Goal: Transaction & Acquisition: Purchase product/service

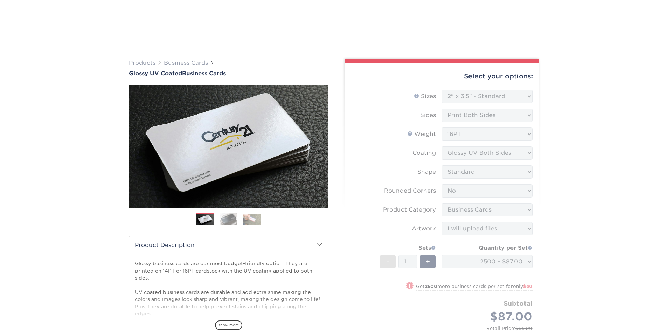
select select "2.00x3.50"
select select "0"
select select "3b5148f1-0588-4f88-a218-97bcfdce65c1"
select select "upload"
select select "2500 – $87.00"
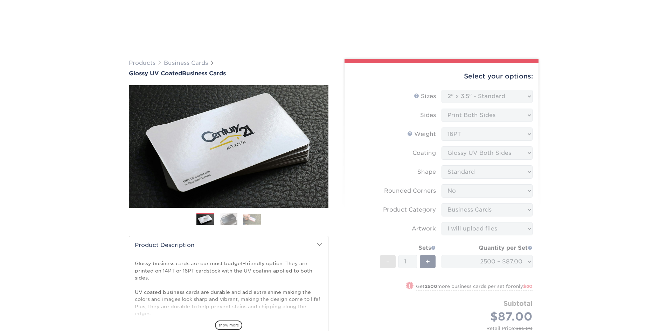
select select "957c9fde-8363-43ba-a123-e5d4a8280232"
select select "14597"
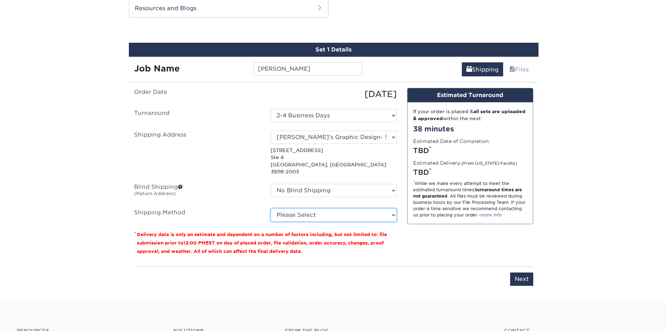
drag, startPoint x: 0, startPoint y: 0, endPoint x: 327, endPoint y: 209, distance: 387.9
click at [327, 209] on select "Please Select Ground Shipping (+$11.20) 3 Day Shipping Service (+$16.87) 2 Day …" at bounding box center [334, 214] width 126 height 13
select select "03"
click at [271, 208] on select "Please Select Ground Shipping (+$11.20) 3 Day Shipping Service (+$16.87) 2 Day …" at bounding box center [334, 214] width 126 height 13
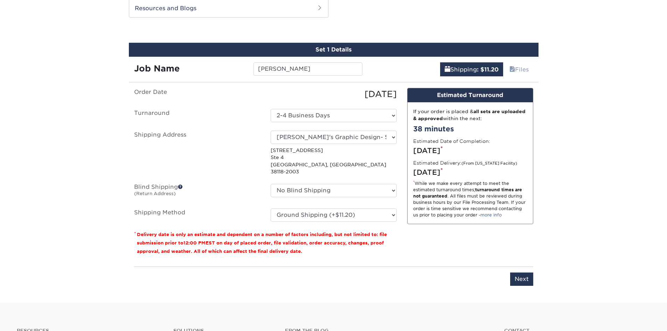
click at [455, 254] on div "You've choosen mailing services! If you have a csv address list please upload i…" at bounding box center [333, 191] width 399 height 206
click at [521, 272] on input "Next" at bounding box center [521, 278] width 23 height 13
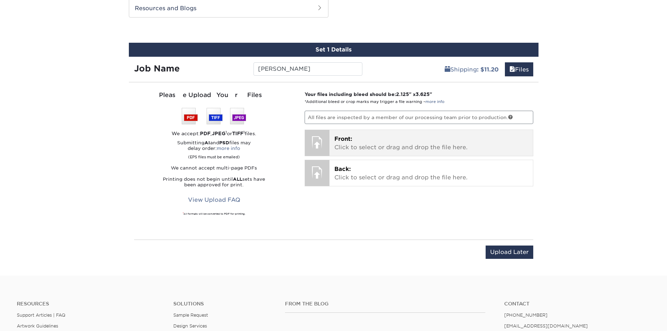
click at [355, 140] on p "Front: Click to select or drag and drop the file here." at bounding box center [431, 143] width 194 height 17
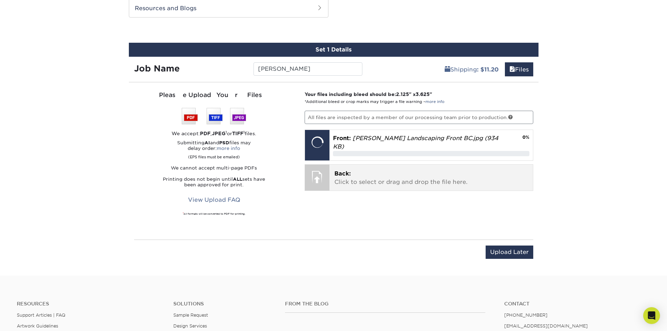
click at [385, 175] on p "Back: Click to select or drag and drop the file here." at bounding box center [431, 177] width 194 height 17
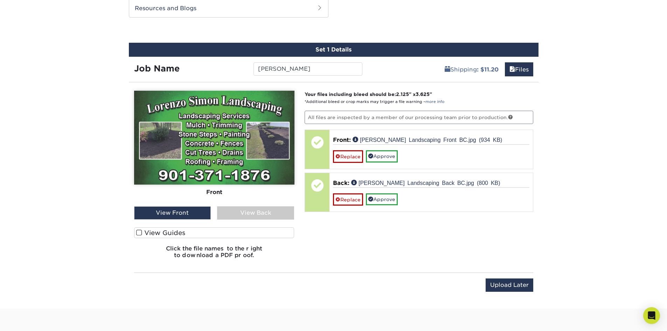
drag, startPoint x: 253, startPoint y: 232, endPoint x: 257, endPoint y: 233, distance: 3.9
click at [253, 232] on label "View Guides" at bounding box center [214, 232] width 160 height 11
click at [0, 0] on input "View Guides" at bounding box center [0, 0] width 0 height 0
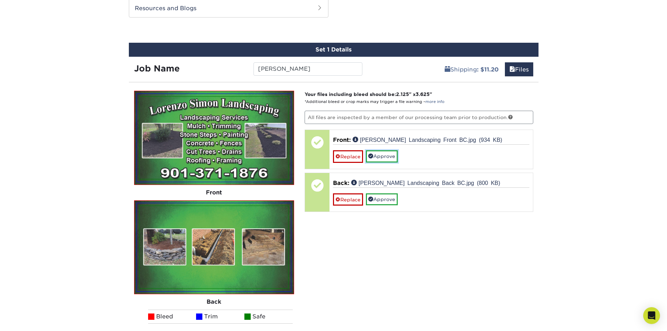
click at [398, 158] on link "Approve" at bounding box center [382, 156] width 32 height 12
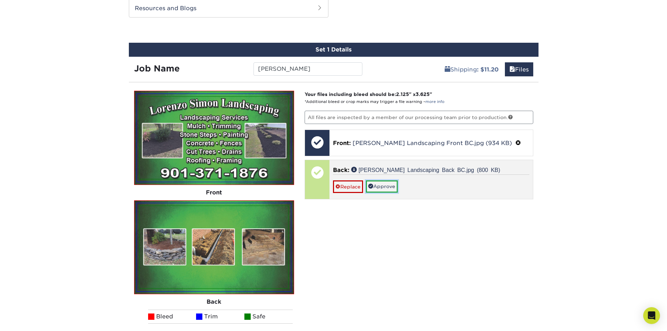
click at [392, 185] on link "Approve" at bounding box center [382, 186] width 32 height 12
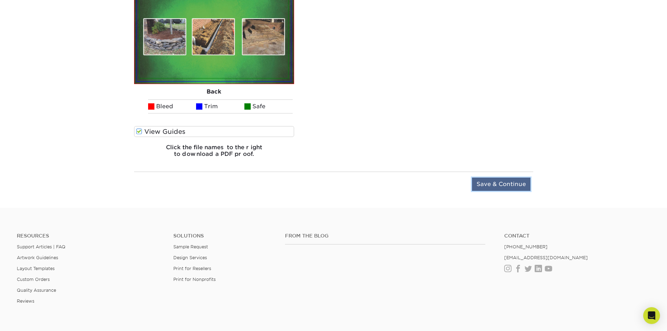
click at [515, 184] on input "Save & Continue" at bounding box center [501, 183] width 58 height 13
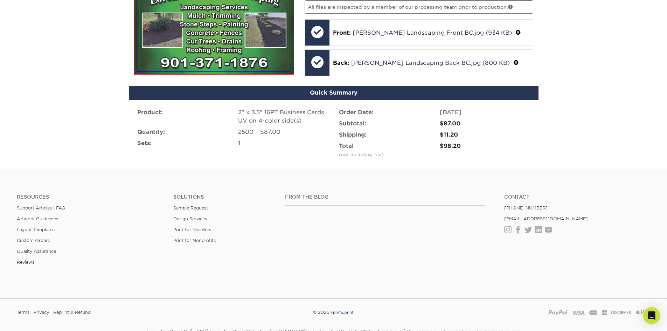
scroll to position [458, 0]
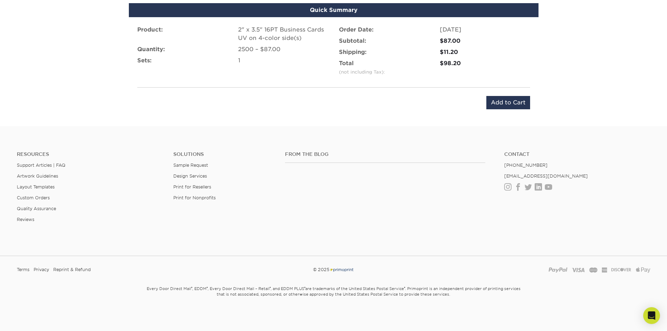
click at [519, 110] on div "Product: 2" x 3.5" 16PT Business Cards UV on 4-color side(s) Quantity: 2500 – $…" at bounding box center [333, 67] width 409 height 100
click at [520, 103] on input "Add to Cart" at bounding box center [508, 102] width 44 height 13
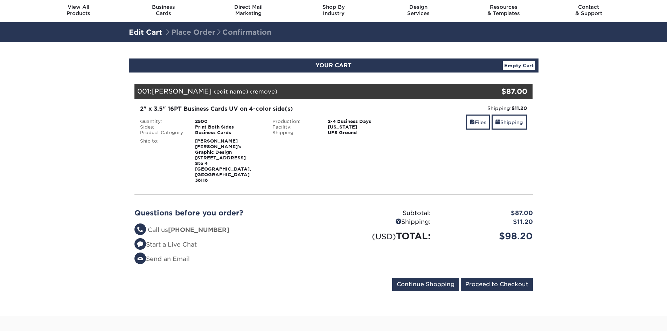
scroll to position [35, 0]
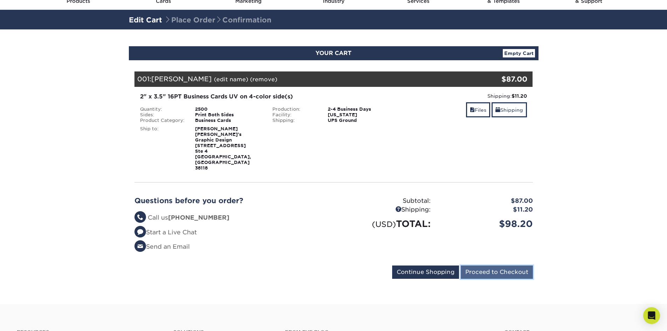
click at [504, 265] on input "Proceed to Checkout" at bounding box center [497, 271] width 72 height 13
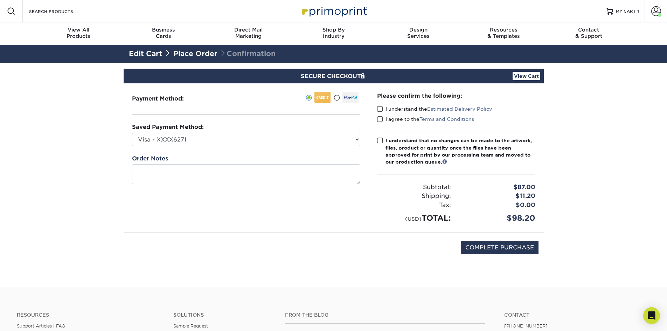
drag, startPoint x: 383, startPoint y: 108, endPoint x: 383, endPoint y: 121, distance: 13.7
click at [383, 108] on label "I understand the Estimated Delivery Policy" at bounding box center [434, 108] width 115 height 7
click at [0, 0] on input "I understand the Estimated Delivery Policy" at bounding box center [0, 0] width 0 height 0
click at [382, 118] on span at bounding box center [380, 119] width 6 height 7
click at [0, 0] on input "I agree to the Terms and Conditions" at bounding box center [0, 0] width 0 height 0
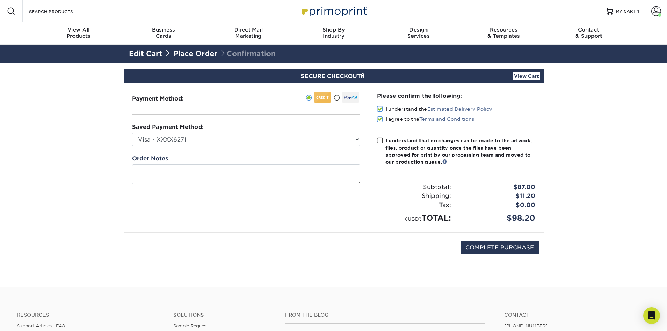
click at [378, 142] on span at bounding box center [380, 140] width 6 height 7
click at [0, 0] on input "I understand that no changes can be made to the artwork, files, product or quan…" at bounding box center [0, 0] width 0 height 0
click at [497, 250] on input "COMPLETE PURCHASE" at bounding box center [500, 247] width 78 height 13
type input "PROCESSING, PLEASE WAIT..."
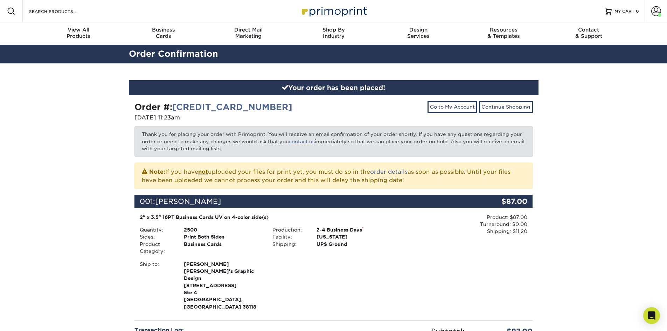
scroll to position [175, 0]
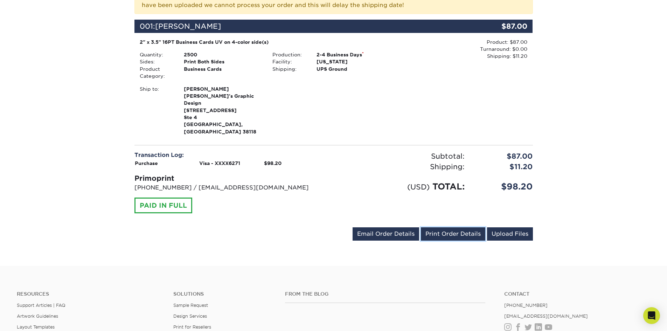
drag, startPoint x: 458, startPoint y: 220, endPoint x: 518, endPoint y: 285, distance: 88.2
click at [458, 227] on link "Print Order Details" at bounding box center [453, 233] width 64 height 13
